Goal: Transaction & Acquisition: Purchase product/service

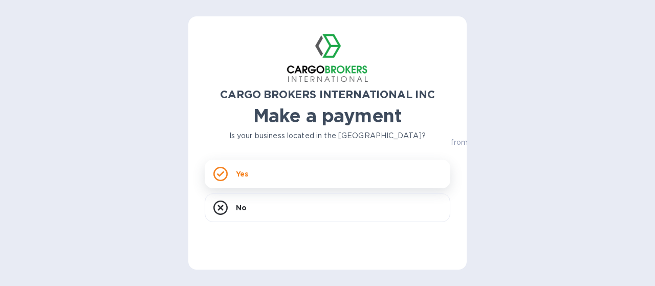
click at [264, 173] on div "Yes" at bounding box center [327, 174] width 245 height 29
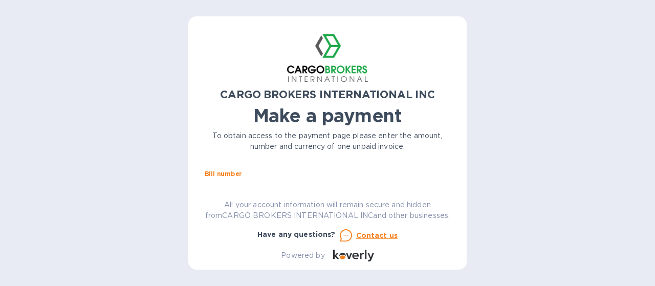
click at [237, 186] on input "text" at bounding box center [331, 185] width 237 height 15
type input "s00017540/J"
click at [243, 213] on input "text" at bounding box center [277, 215] width 137 height 15
type input "1,161.24"
click at [274, 184] on input "s00017540/J" at bounding box center [331, 185] width 237 height 15
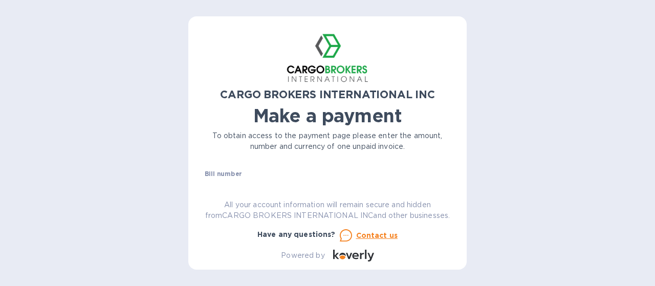
drag, startPoint x: 240, startPoint y: 215, endPoint x: 208, endPoint y: 217, distance: 31.7
click at [208, 217] on div "$ 1,161.24" at bounding box center [276, 215] width 142 height 15
click at [273, 184] on input "s00017540/J" at bounding box center [331, 185] width 237 height 15
click at [218, 188] on input "s00017540/J, S0001750/I" at bounding box center [331, 185] width 237 height 15
click at [340, 193] on input "S00017540/J, S0001750/I" at bounding box center [331, 185] width 237 height 15
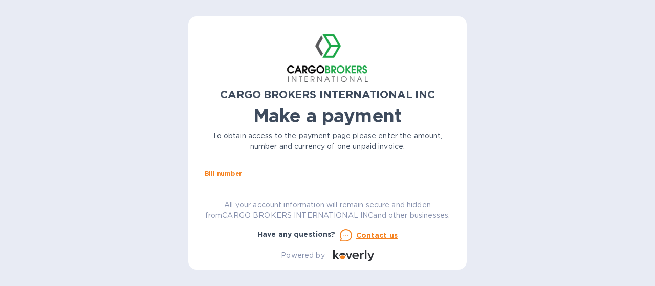
type input "S00017540/J, S0001750/I, S00017541/A, S00017541/B"
click at [223, 215] on input "text" at bounding box center [277, 215] width 137 height 15
type input "33,476.18"
click at [149, 240] on div "CARGO BROKERS INTERNATIONAL INC Make a payment To obtain access to the payment …" at bounding box center [327, 143] width 655 height 286
click at [249, 242] on input "text" at bounding box center [327, 244] width 245 height 15
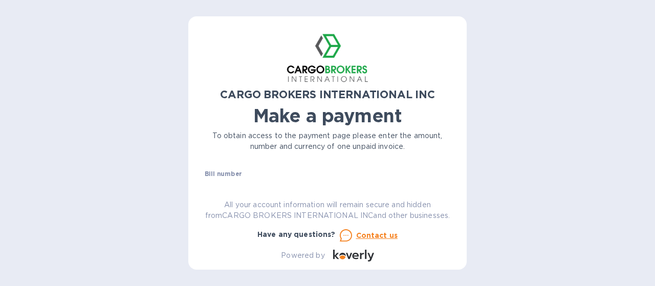
type input "Falke USA INC"
click at [541, 145] on div "CARGO BROKERS INTERNATIONAL INC Make a payment To obtain access to the payment …" at bounding box center [327, 143] width 655 height 286
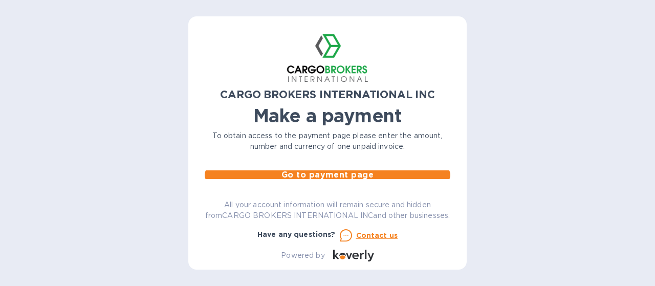
scroll to position [51, 0]
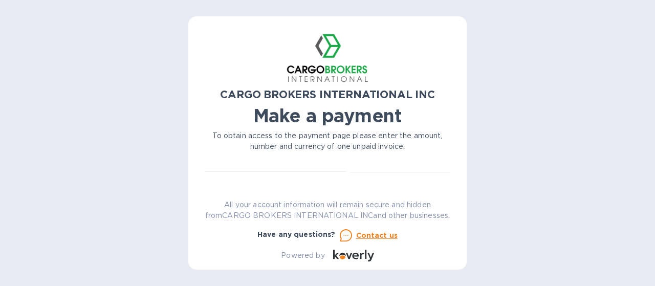
click at [263, 225] on span "Go to payment page" at bounding box center [327, 226] width 229 height 12
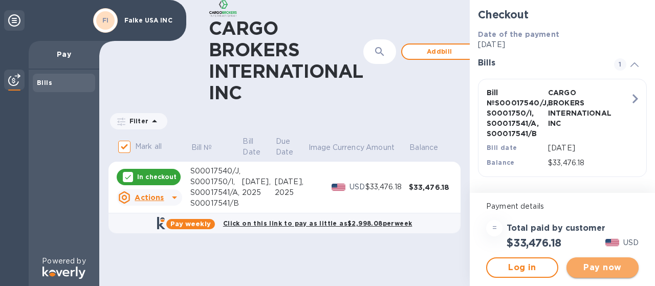
click at [593, 272] on span "Pay now" at bounding box center [602, 267] width 56 height 12
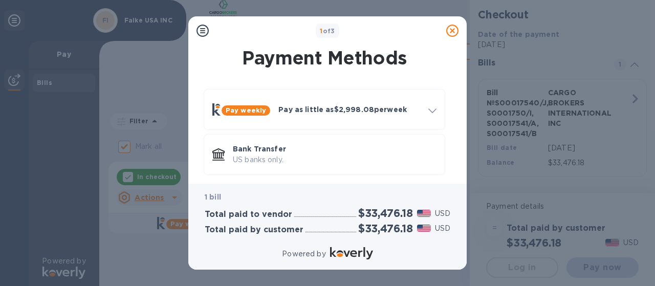
click at [333, 186] on div "1 bill Total paid to vendor $33,476.18 USD Total paid by customer $33,476.18 USD" at bounding box center [327, 213] width 262 height 59
click at [348, 157] on p "US banks only." at bounding box center [335, 159] width 204 height 11
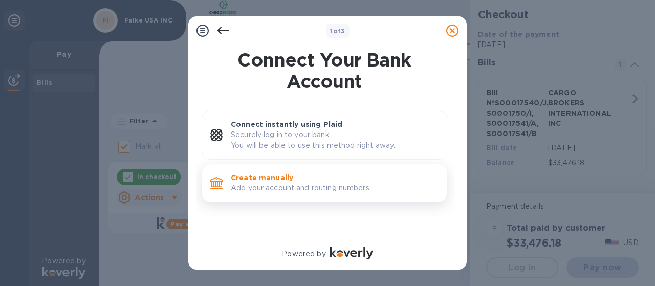
click at [299, 183] on p "Add your account and routing numbers." at bounding box center [335, 188] width 208 height 11
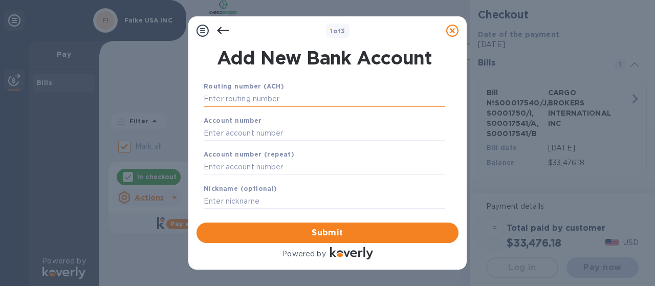
click at [251, 102] on input "text" at bounding box center [324, 99] width 241 height 15
click at [274, 107] on div "Routing number (ACH)" at bounding box center [324, 94] width 250 height 34
click at [275, 98] on input "text" at bounding box center [324, 99] width 241 height 15
paste input "053100300"
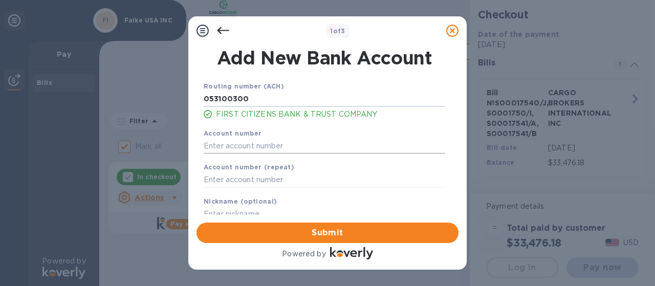
type input "053100300"
click at [323, 146] on input "text" at bounding box center [324, 145] width 241 height 15
click at [229, 149] on input "text" at bounding box center [324, 145] width 241 height 15
paste input "001411211149"
type input "001411211149"
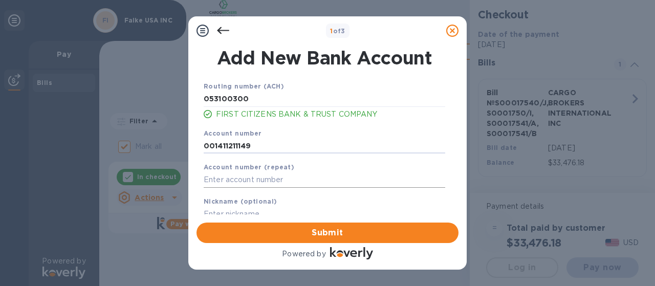
click at [246, 179] on input "text" at bounding box center [324, 179] width 241 height 15
paste input "001411211149"
type input "001411211149"
click at [262, 29] on div "1 of 3" at bounding box center [337, 31] width 209 height 15
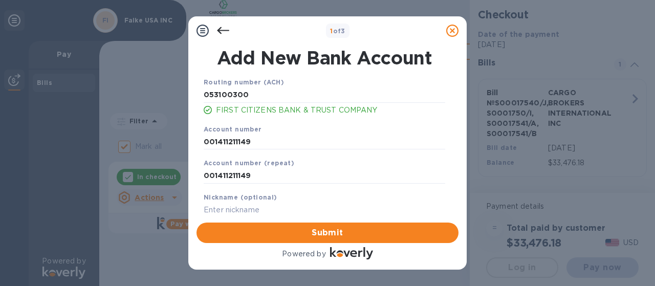
click at [256, 207] on input "text" at bounding box center [324, 209] width 241 height 15
type input "Falke Payments"
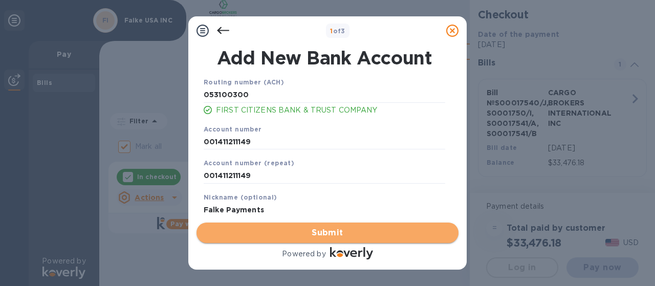
click at [299, 232] on span "Submit" at bounding box center [327, 233] width 245 height 12
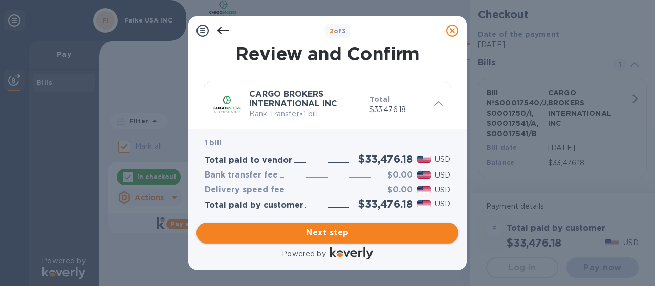
click at [301, 232] on span "Next step" at bounding box center [327, 233] width 245 height 12
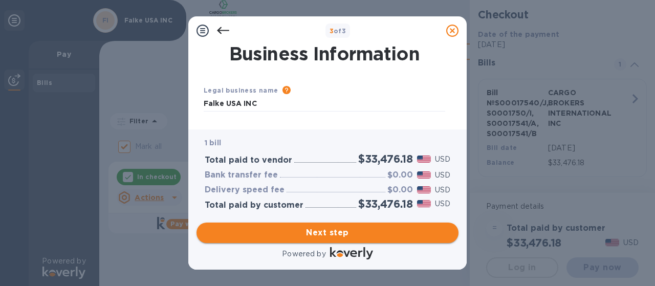
type input "[GEOGRAPHIC_DATA]"
click at [302, 233] on span "Next step" at bounding box center [327, 233] width 245 height 12
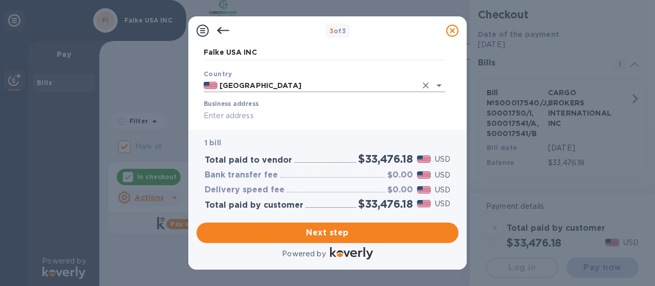
scroll to position [102, 0]
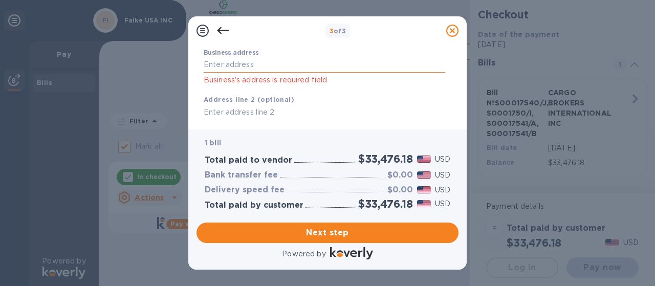
click at [247, 67] on input "Business address" at bounding box center [324, 64] width 241 height 15
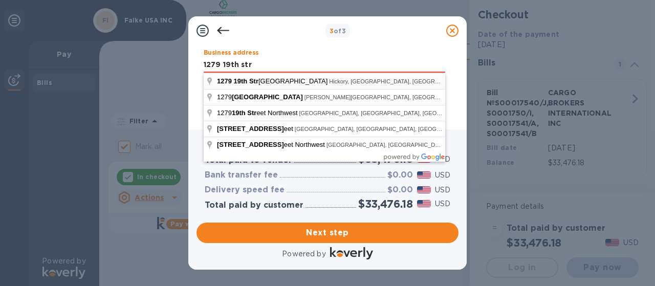
type input "[STREET_ADDRESS]"
type input "Hickory"
type input "NC"
type input "28601"
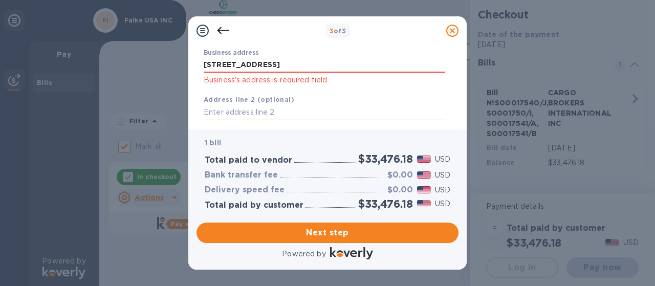
click at [262, 110] on input "text" at bounding box center [324, 112] width 241 height 15
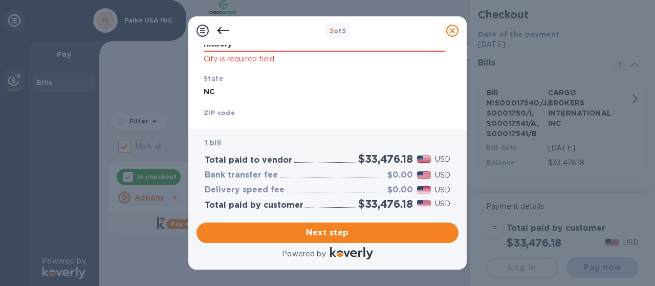
scroll to position [255, 0]
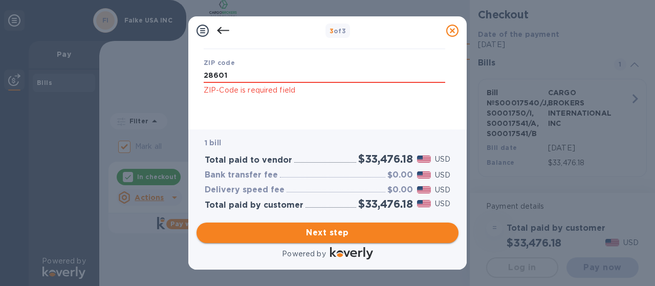
click at [360, 230] on span "Next step" at bounding box center [327, 233] width 245 height 12
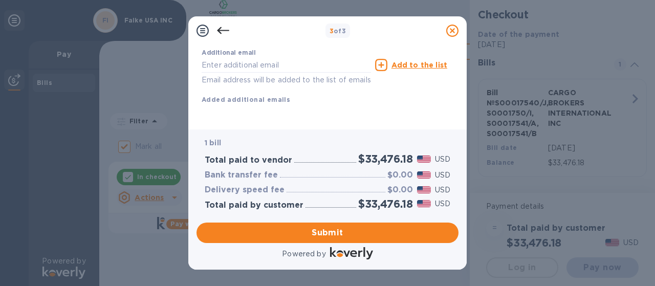
scroll to position [187, 0]
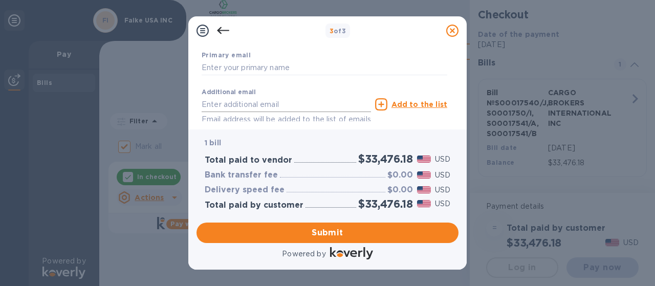
click at [266, 101] on input "text" at bounding box center [285, 104] width 169 height 15
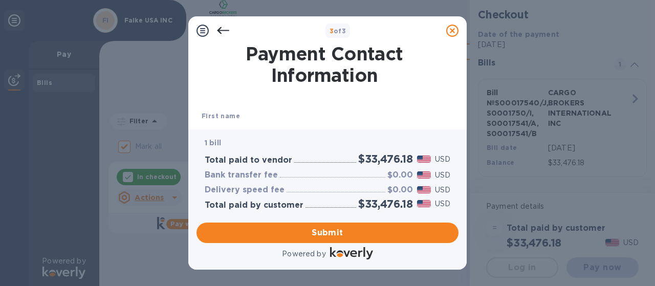
scroll to position [51, 0]
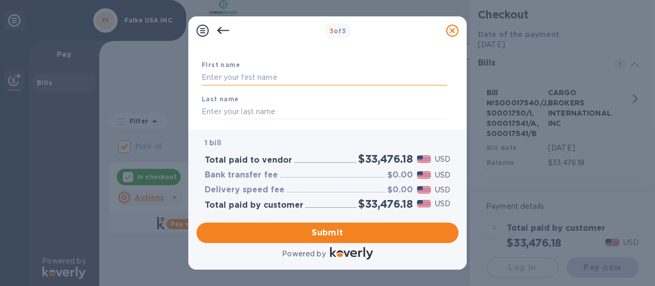
click at [243, 77] on input "text" at bounding box center [323, 77] width 245 height 15
type input "[PERSON_NAME]"
click at [255, 106] on input "text" at bounding box center [323, 111] width 245 height 15
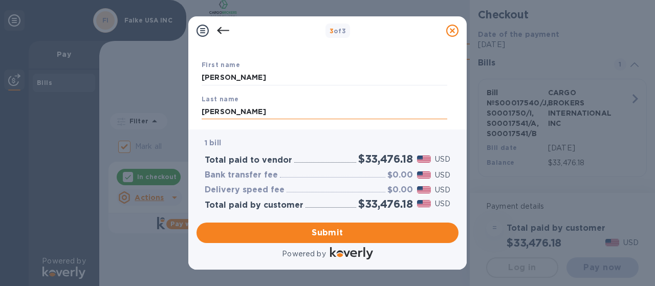
scroll to position [102, 0]
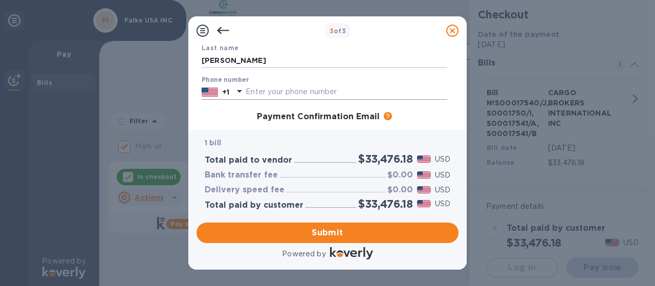
type input "[PERSON_NAME]"
click at [264, 95] on input "text" at bounding box center [345, 91] width 201 height 15
click at [306, 96] on input "text" at bounding box center [345, 91] width 201 height 15
paste input "3477865127"
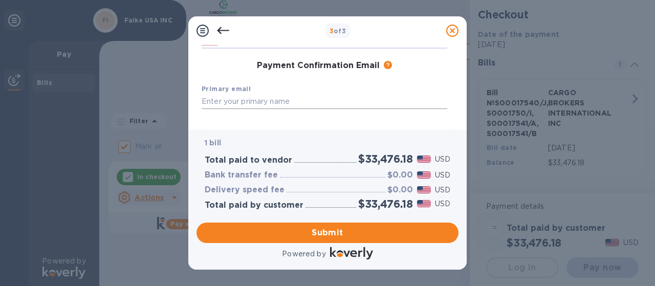
type input "3477865127"
click at [306, 98] on input "text" at bounding box center [323, 101] width 245 height 15
type input "k"
type input "[PERSON_NAME][EMAIL_ADDRESS][DOMAIN_NAME]"
click at [348, 237] on span "Submit" at bounding box center [327, 233] width 245 height 12
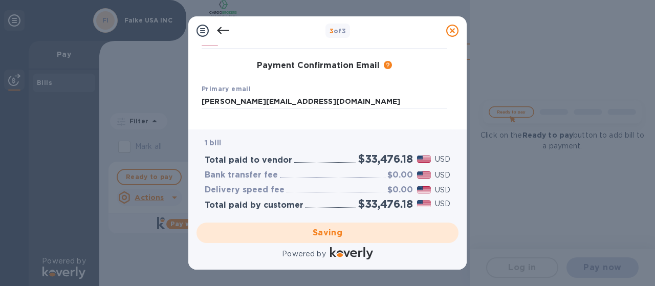
checkbox input "false"
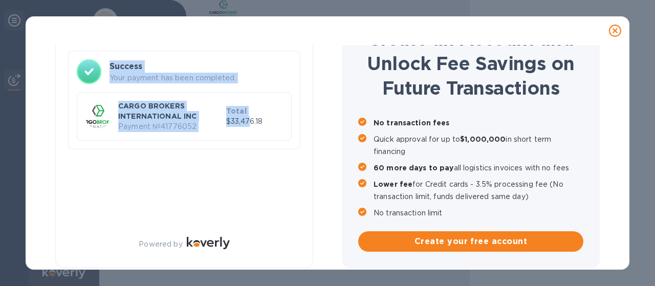
drag, startPoint x: 74, startPoint y: 61, endPoint x: 249, endPoint y: 156, distance: 199.1
click at [251, 153] on div "Success Your payment has been completed. CARGO BROKERS INTERNATIONAL INC Paymen…" at bounding box center [184, 104] width 232 height 107
click at [185, 126] on p "Payment № 41776052" at bounding box center [170, 126] width 104 height 11
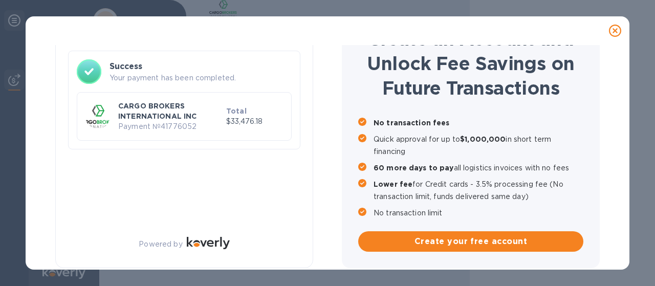
click at [614, 29] on icon at bounding box center [615, 31] width 12 height 12
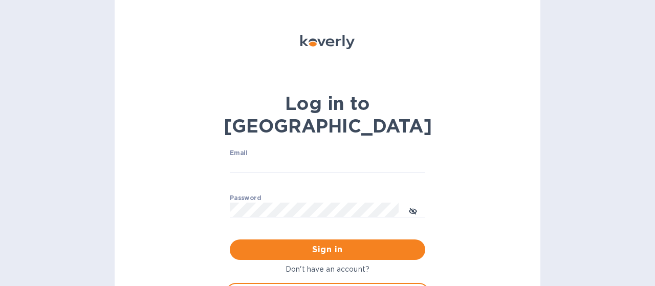
scroll to position [27, 0]
